Goal: Task Accomplishment & Management: Manage account settings

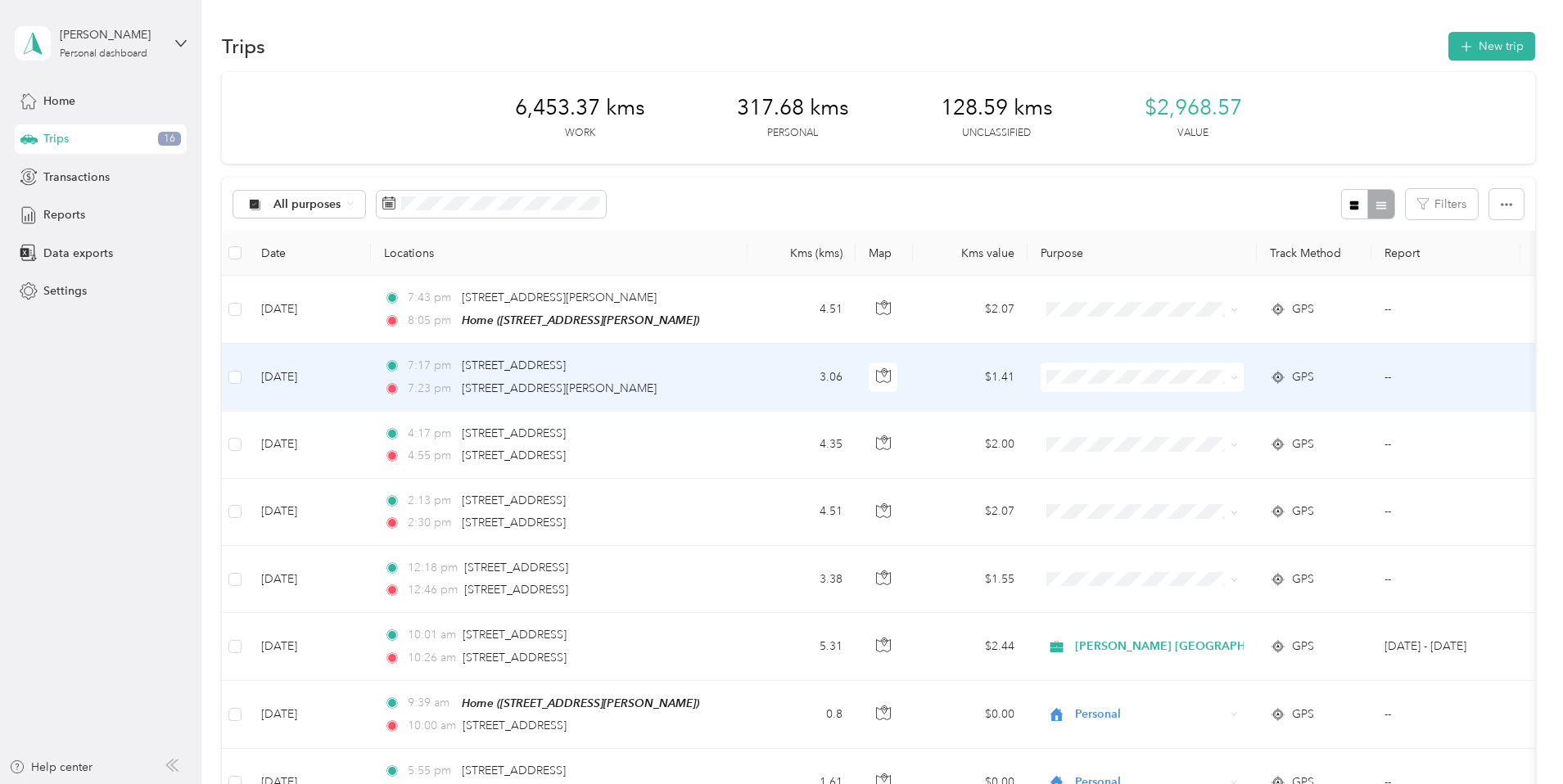
scroll to position [225, 0]
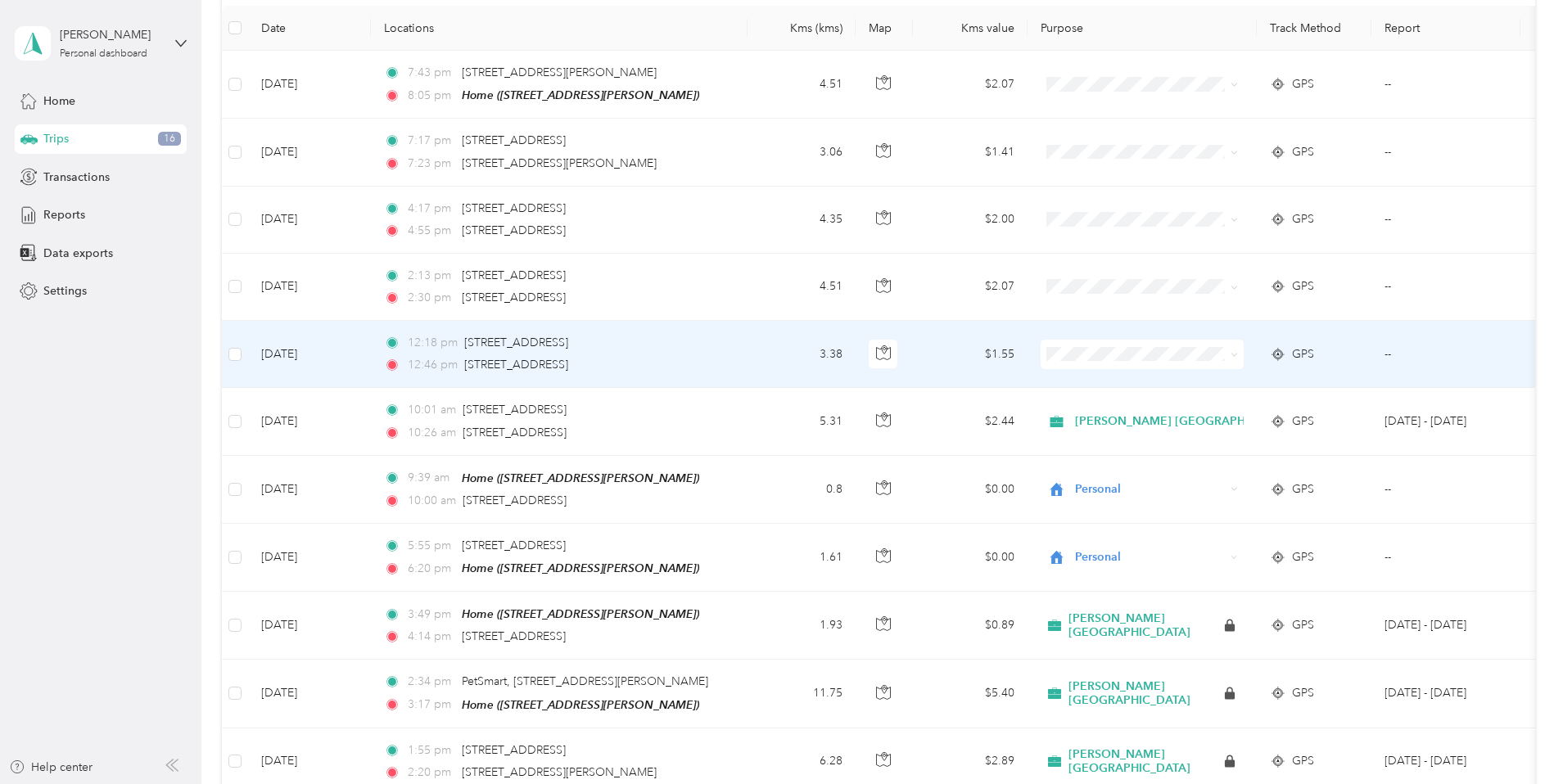
click at [1028, 355] on td "$1.55" at bounding box center [969, 354] width 114 height 67
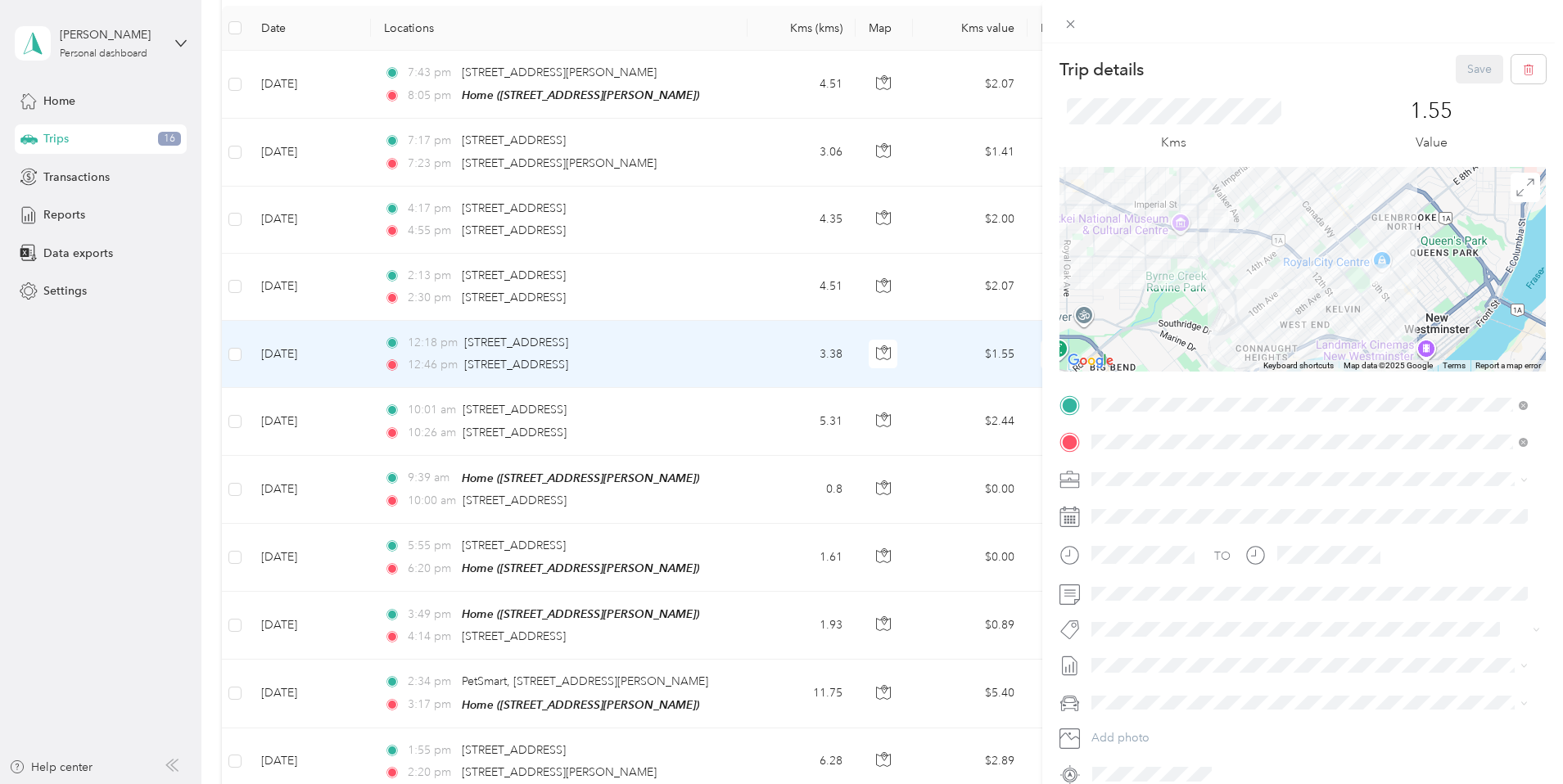
click at [1140, 508] on li "[PERSON_NAME] [GEOGRAPHIC_DATA]" at bounding box center [1309, 500] width 448 height 29
click at [1202, 662] on li "Syndicated Retail Cost Capture" at bounding box center [1309, 653] width 448 height 32
click at [1464, 62] on button "Save" at bounding box center [1479, 69] width 47 height 29
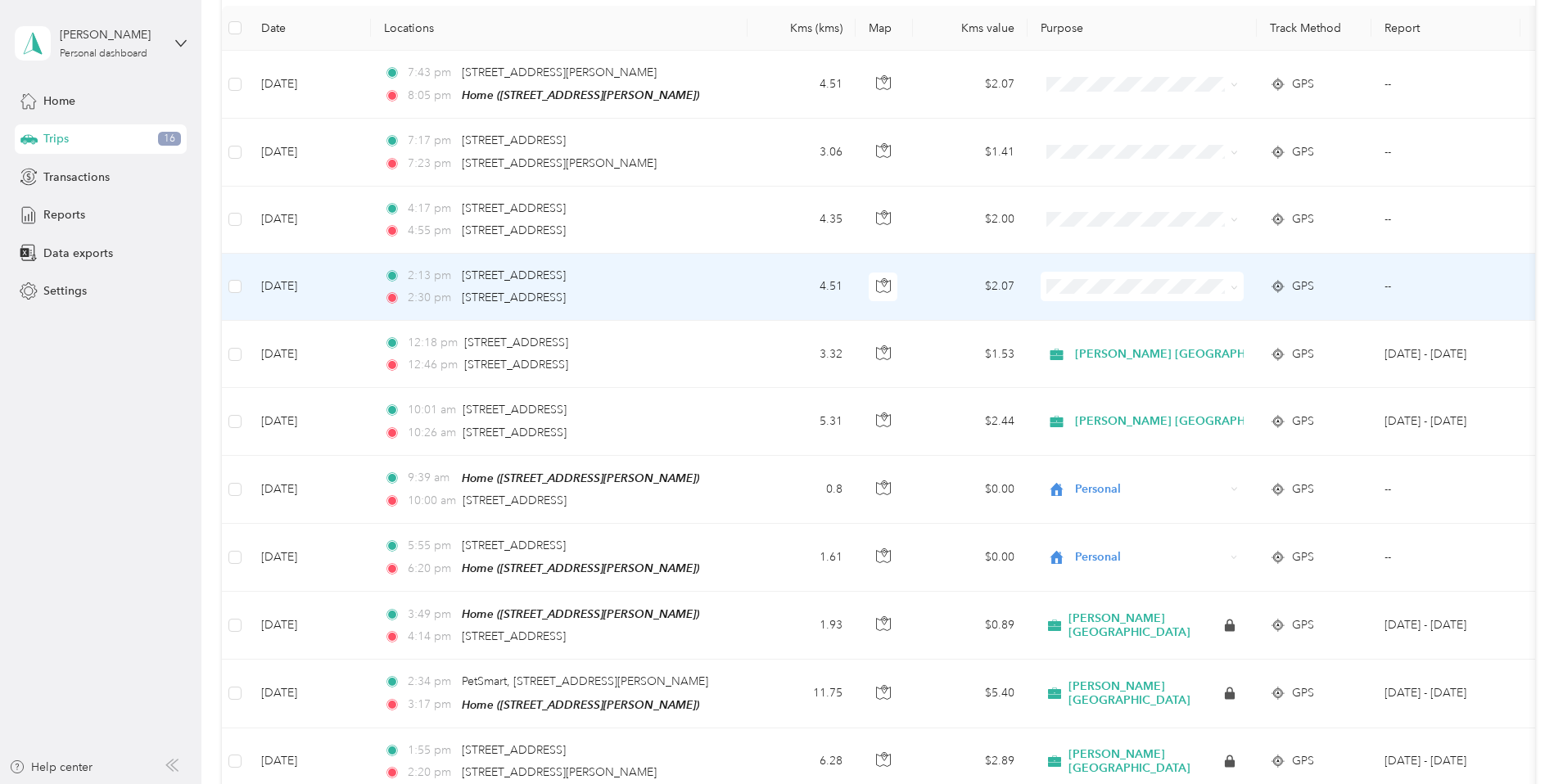
click at [1028, 287] on td "$2.07" at bounding box center [969, 287] width 114 height 67
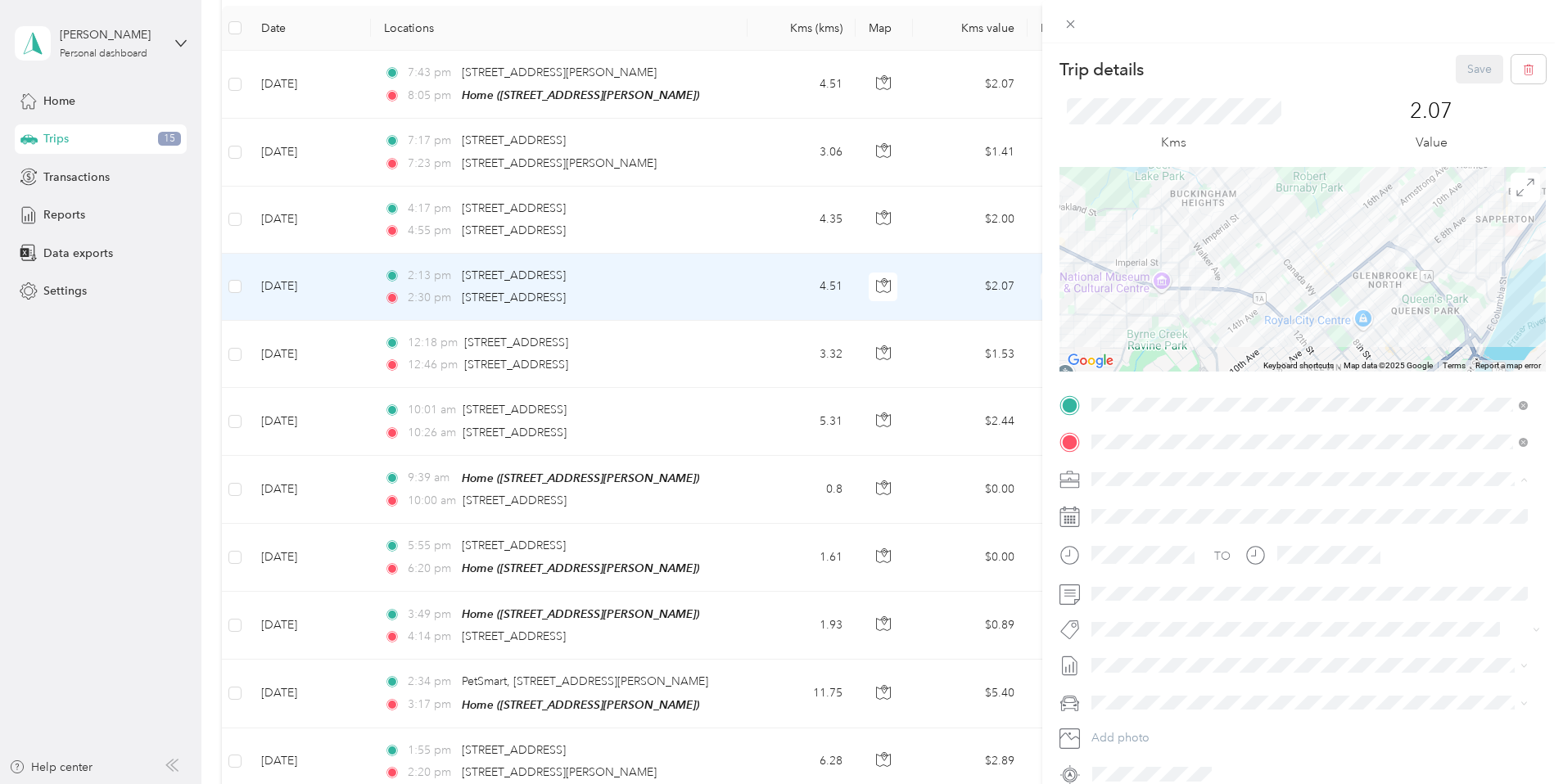
click at [1139, 506] on div "[PERSON_NAME] [GEOGRAPHIC_DATA]" at bounding box center [1309, 507] width 425 height 18
click at [1167, 658] on button "Syndicated Retail Cost Capture" at bounding box center [1180, 659] width 165 height 20
click at [1463, 60] on button "Save" at bounding box center [1479, 69] width 47 height 29
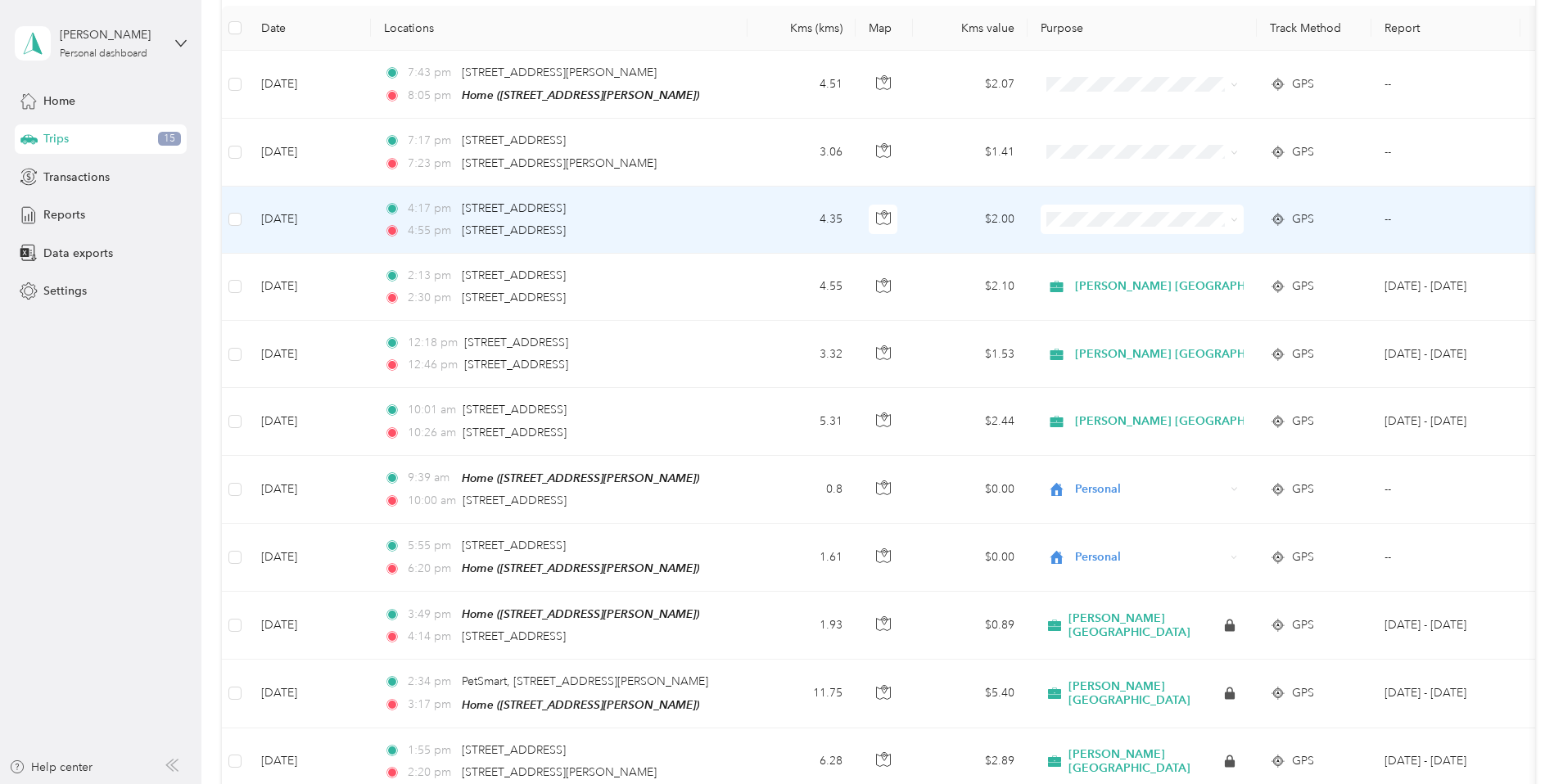
click at [1028, 222] on td "$2.00" at bounding box center [969, 220] width 114 height 67
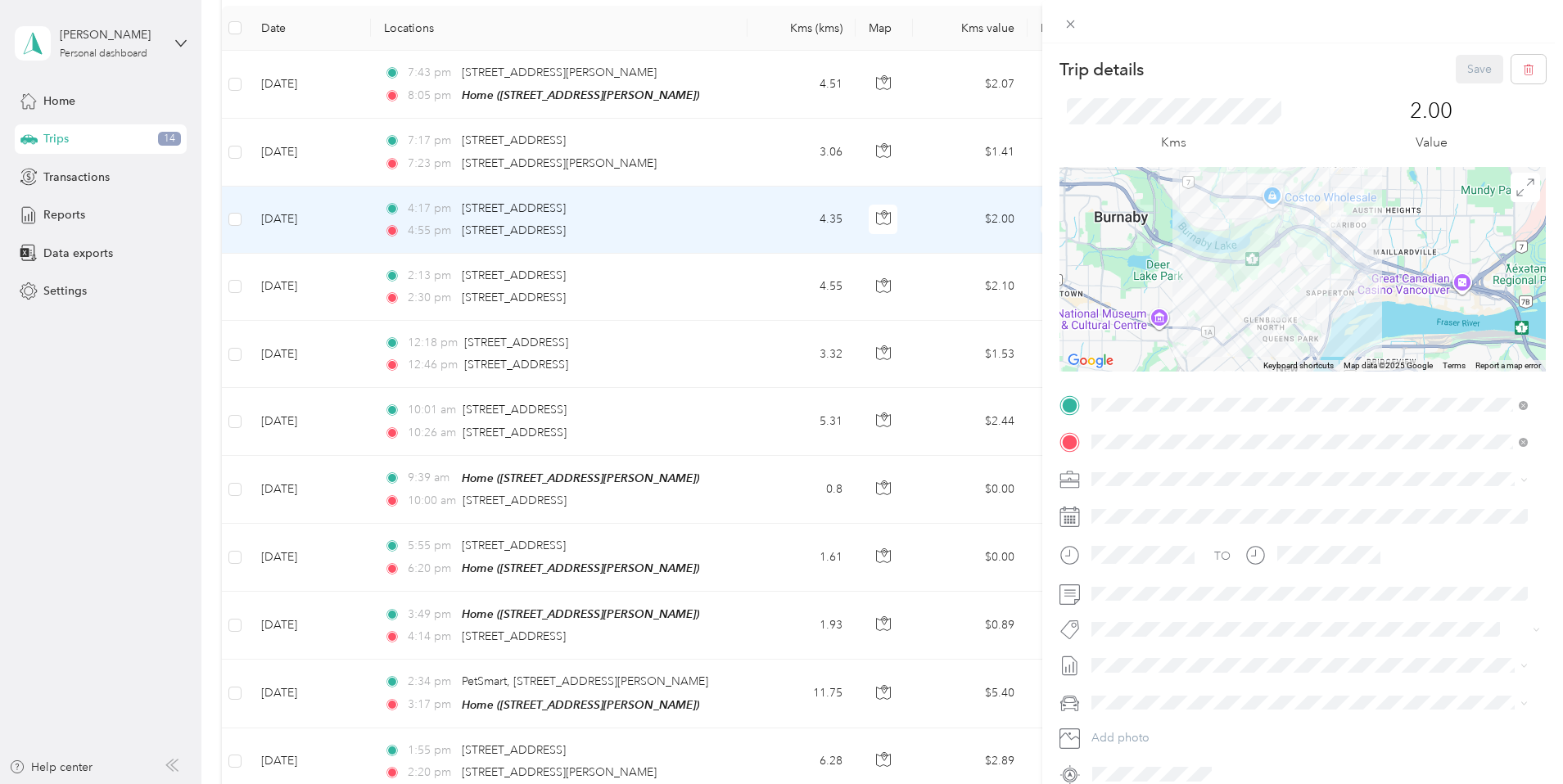
click at [1128, 505] on span "[PERSON_NAME] [GEOGRAPHIC_DATA]" at bounding box center [1203, 499] width 212 height 14
click at [1151, 657] on button "Syndicated Retail Cost Capture" at bounding box center [1180, 659] width 165 height 20
click at [1464, 67] on button "Save" at bounding box center [1479, 69] width 47 height 29
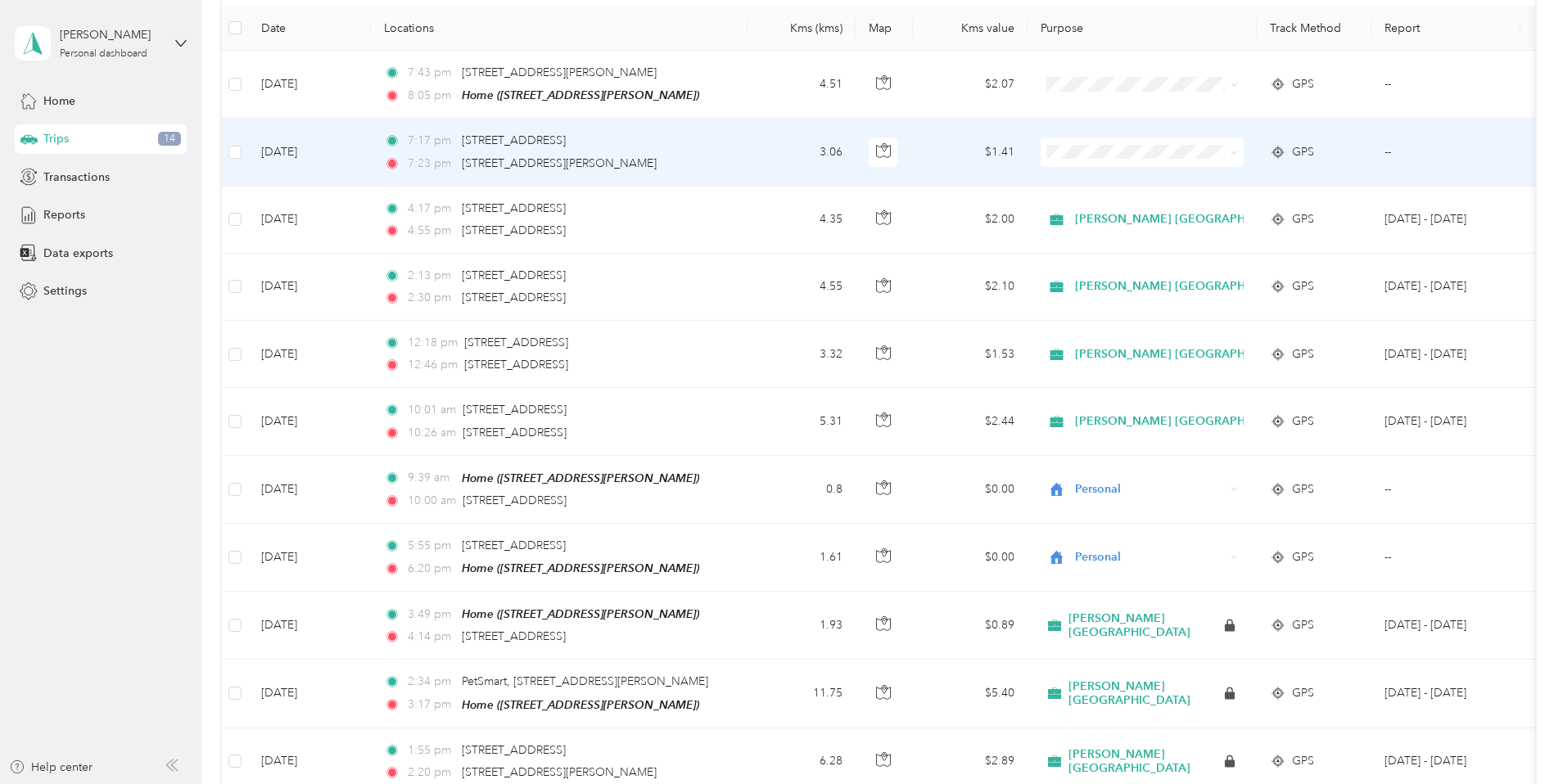
drag, startPoint x: 1062, startPoint y: 155, endPoint x: 1052, endPoint y: 153, distance: 10.2
click at [1028, 153] on td "$1.41" at bounding box center [969, 152] width 114 height 67
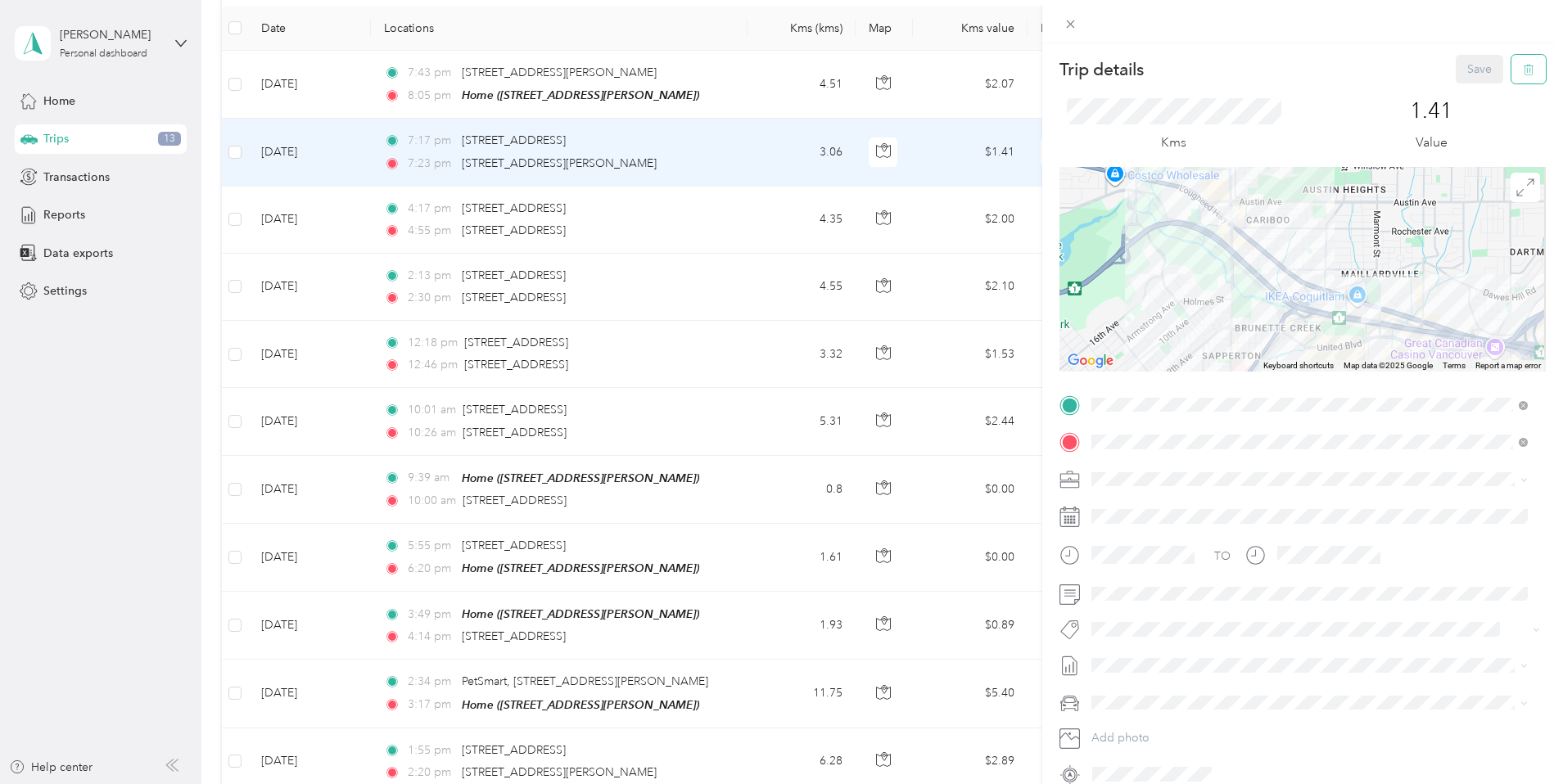
click at [1523, 66] on icon "button" at bounding box center [1529, 70] width 11 height 11
click at [1463, 85] on button "Yes" at bounding box center [1468, 89] width 32 height 26
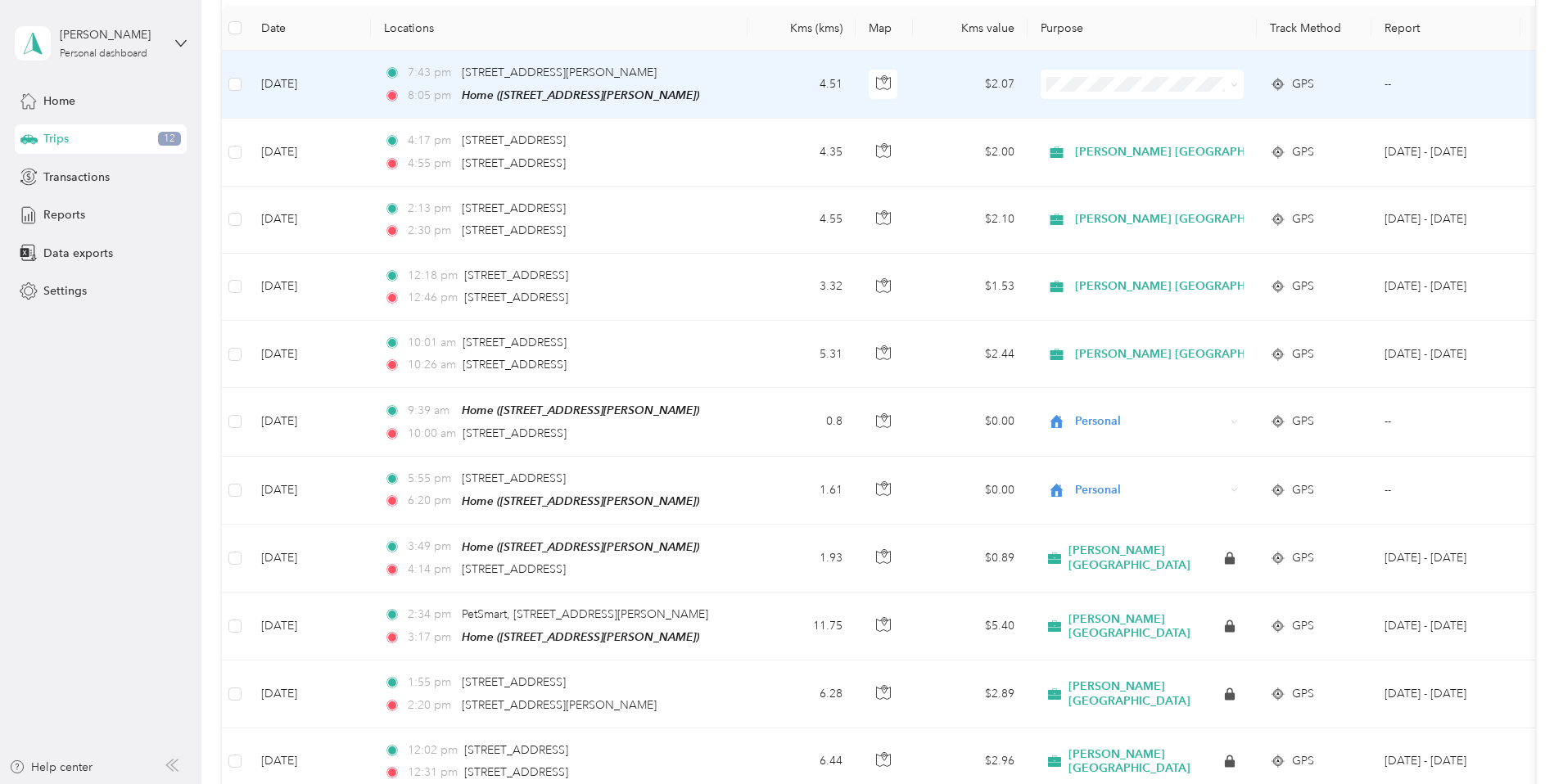
click at [1028, 83] on td "$2.07" at bounding box center [969, 85] width 114 height 68
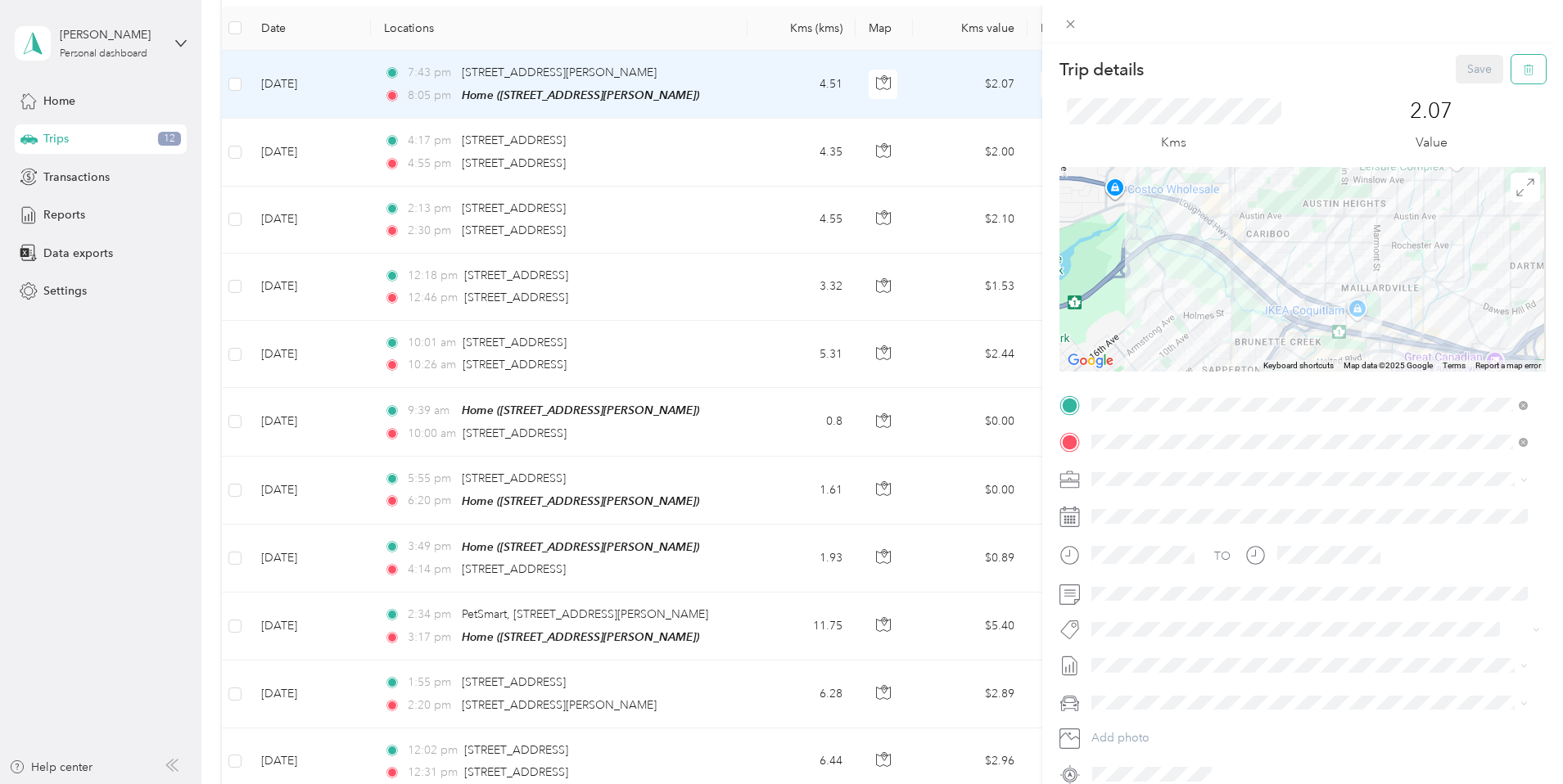
click at [1523, 66] on icon "button" at bounding box center [1529, 70] width 11 height 11
click at [1466, 86] on button "Yes" at bounding box center [1468, 89] width 32 height 26
